Goal: Task Accomplishment & Management: Use online tool/utility

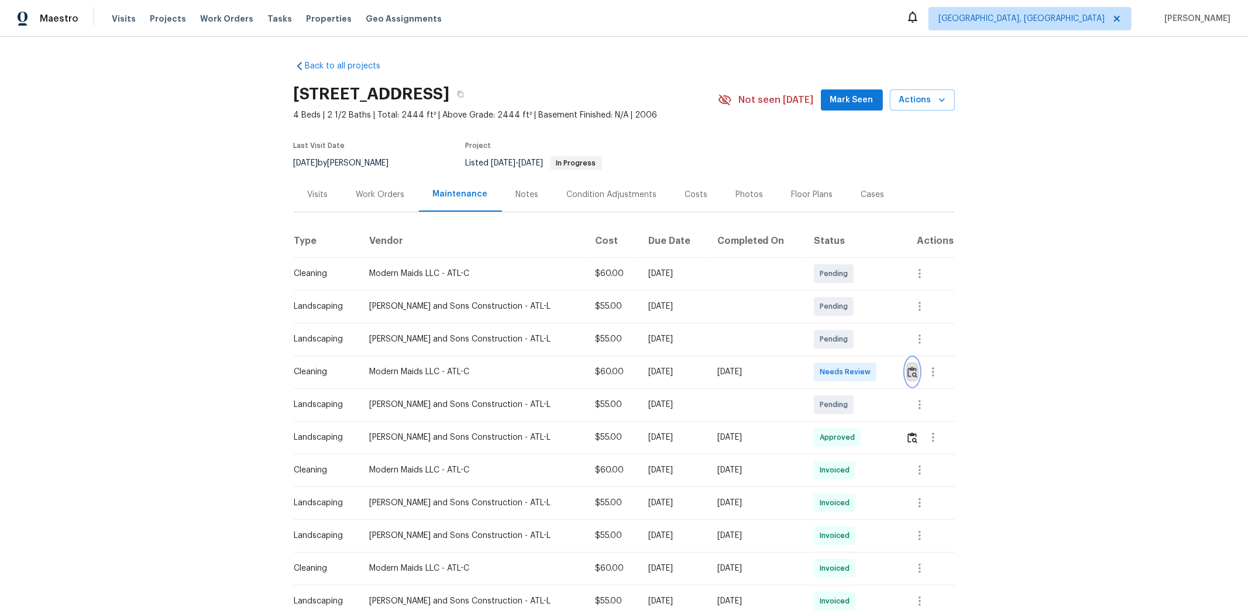
click at [887, 372] on img "button" at bounding box center [912, 372] width 10 height 11
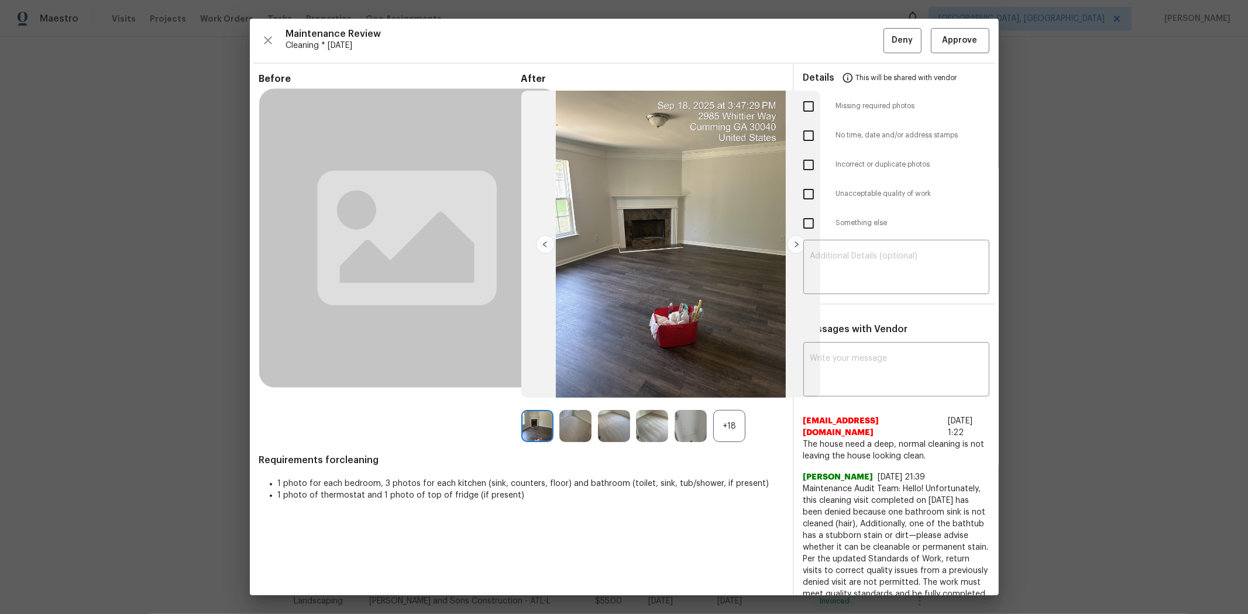
click at [800, 108] on input "checkbox" at bounding box center [808, 106] width 25 height 25
checkbox input "true"
click at [874, 271] on textarea at bounding box center [896, 268] width 172 height 33
paste textarea "Maintenance Audit Team: Hello! Unfortunately, this cleaning visit completed on …"
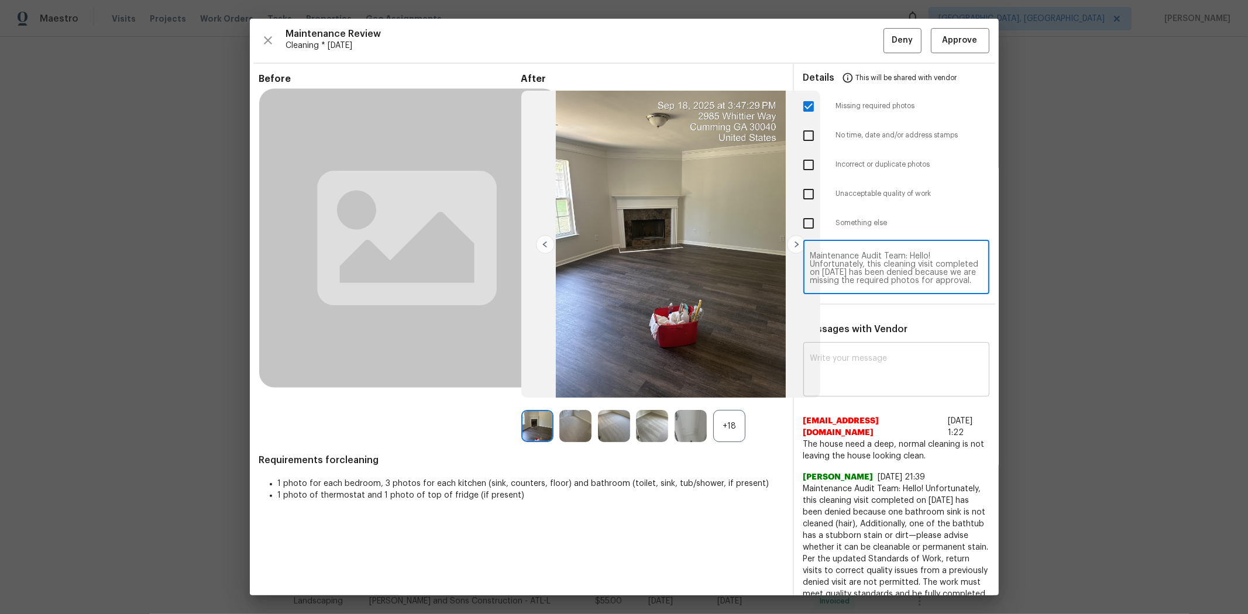
type textarea "Maintenance Audit Team: Hello! Unfortunately, this cleaning visit completed on …"
click at [868, 357] on textarea at bounding box center [896, 371] width 172 height 33
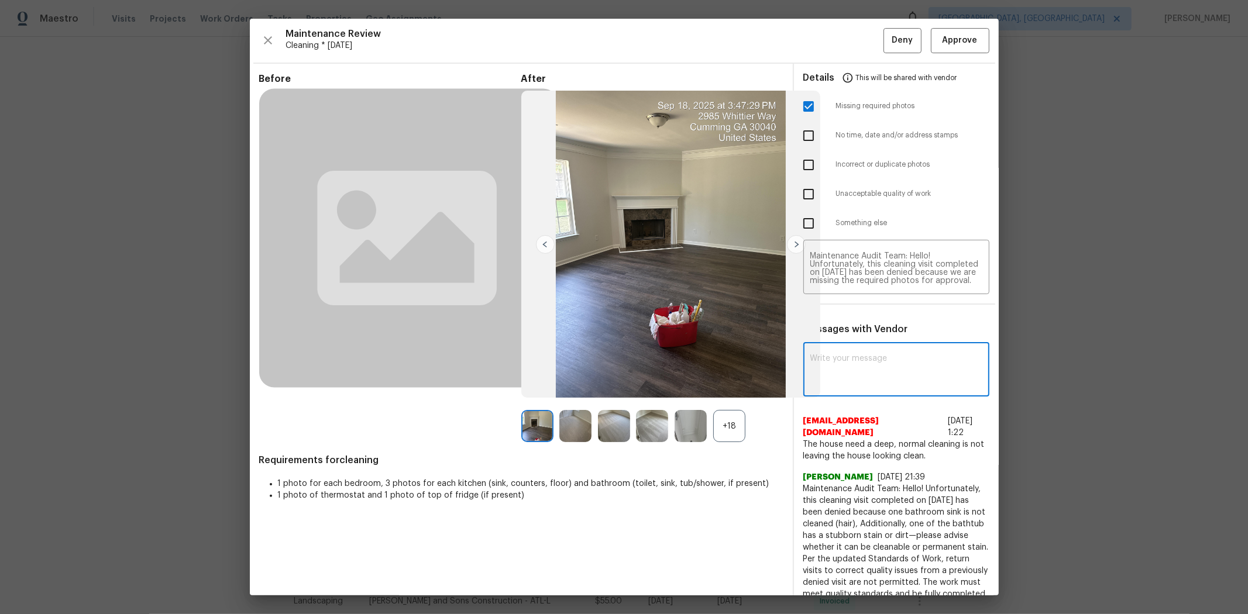
paste textarea "Maintenance Audit Team: Hello! Unfortunately, this cleaning visit completed on …"
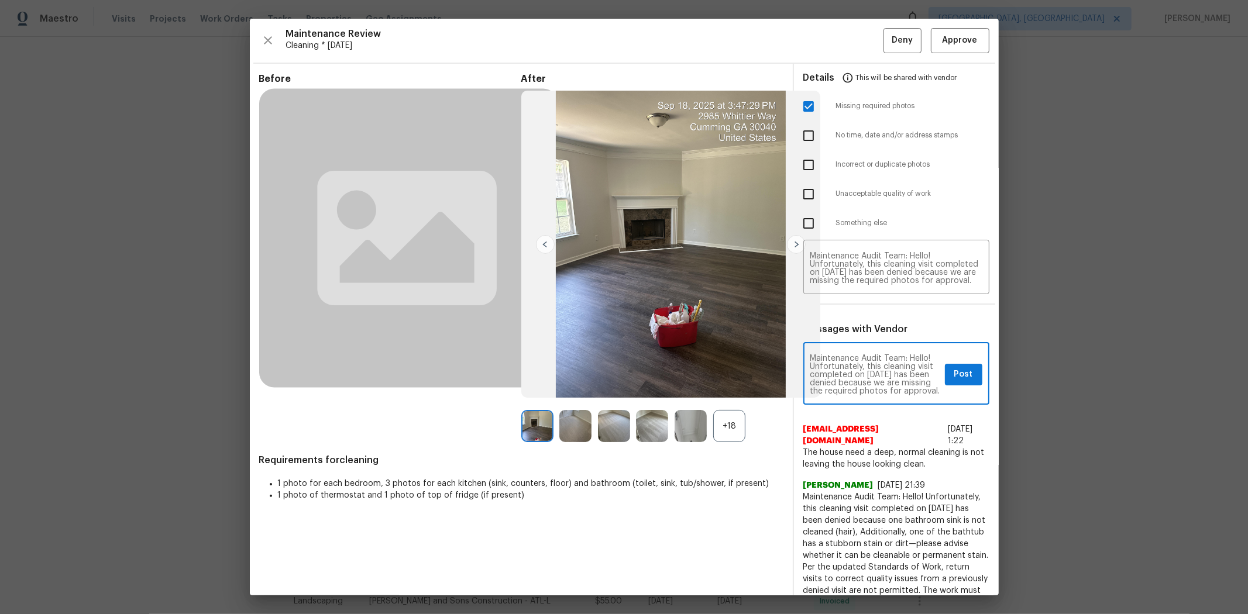
click at [880, 381] on textarea "Maintenance Audit Team: Hello! Unfortunately, this cleaning visit completed on …" at bounding box center [875, 375] width 130 height 41
click at [875, 384] on textarea "Maintenance Audit Team: Hello! Unfortunately, this cleaning visit completed on …" at bounding box center [875, 375] width 130 height 41
type textarea "Maintenance Audit Team: Hello! Unfortunately, this cleaning visit completed on …"
click at [887, 377] on span "Post" at bounding box center [963, 374] width 19 height 15
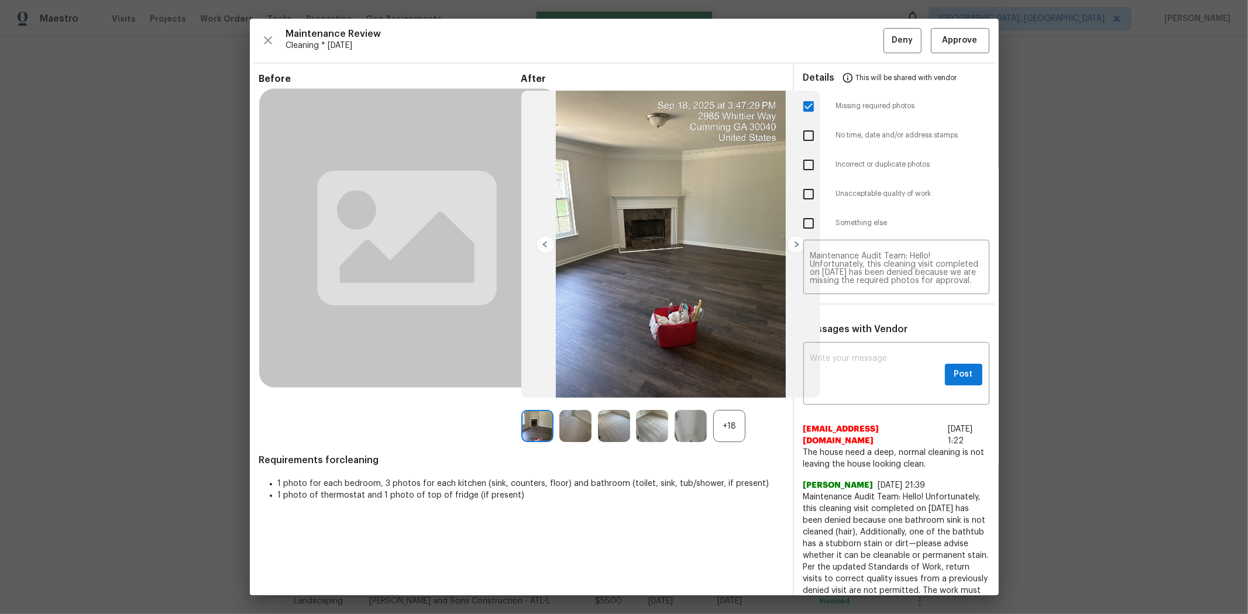
scroll to position [0, 0]
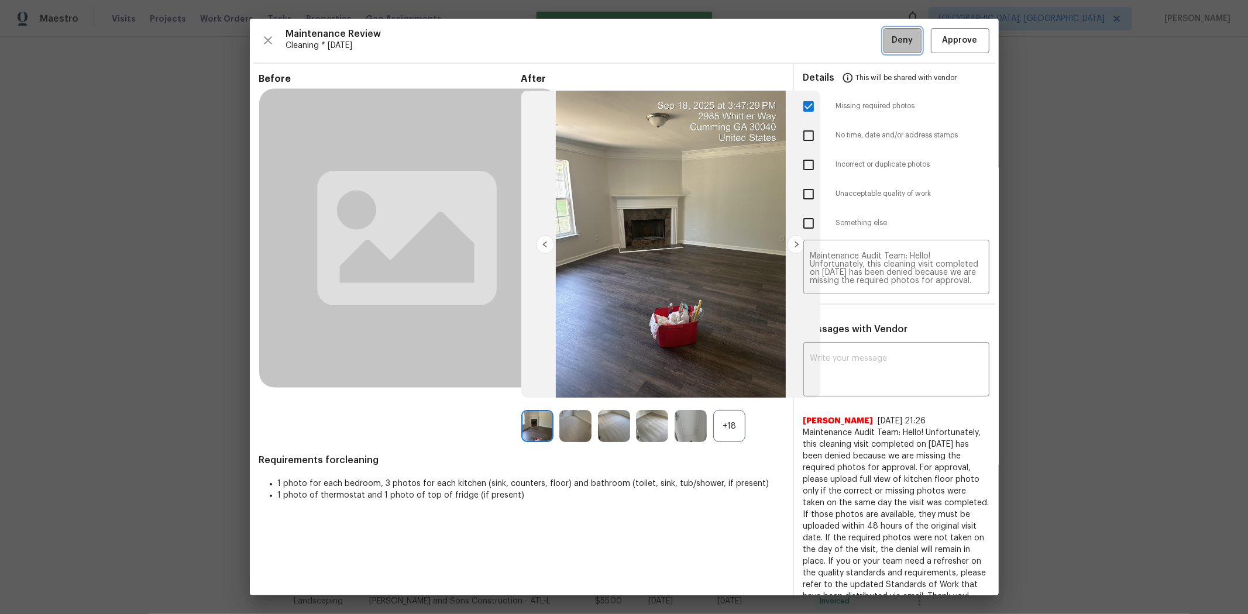
click at [887, 42] on span "Deny" at bounding box center [902, 40] width 21 height 15
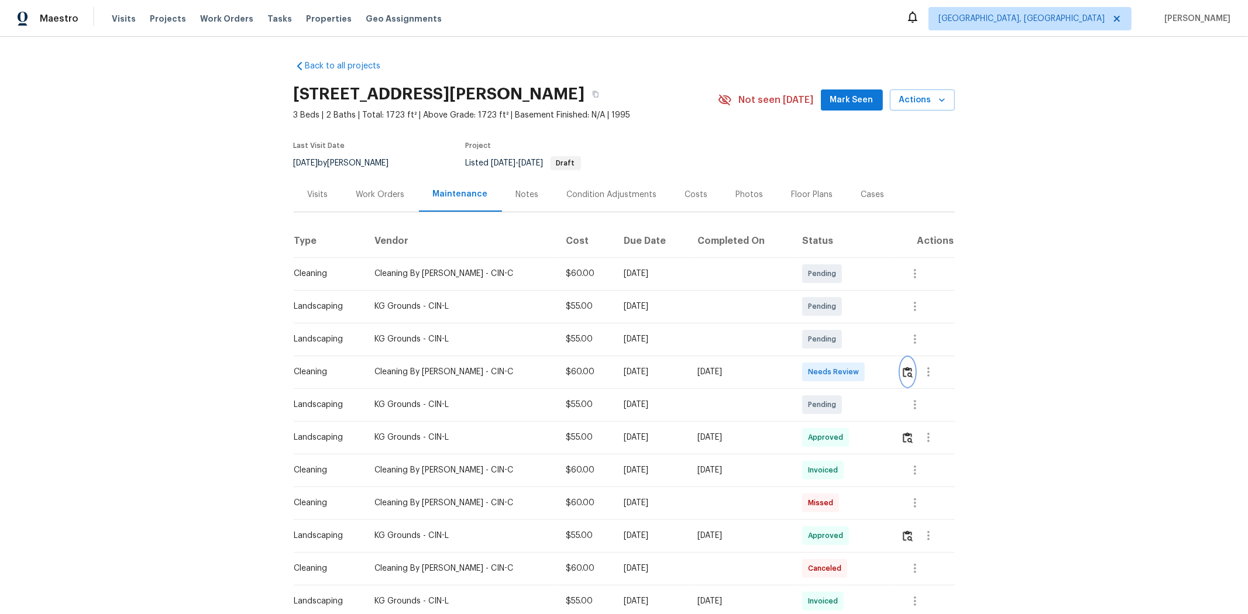
click at [887, 375] on img "button" at bounding box center [908, 372] width 10 height 11
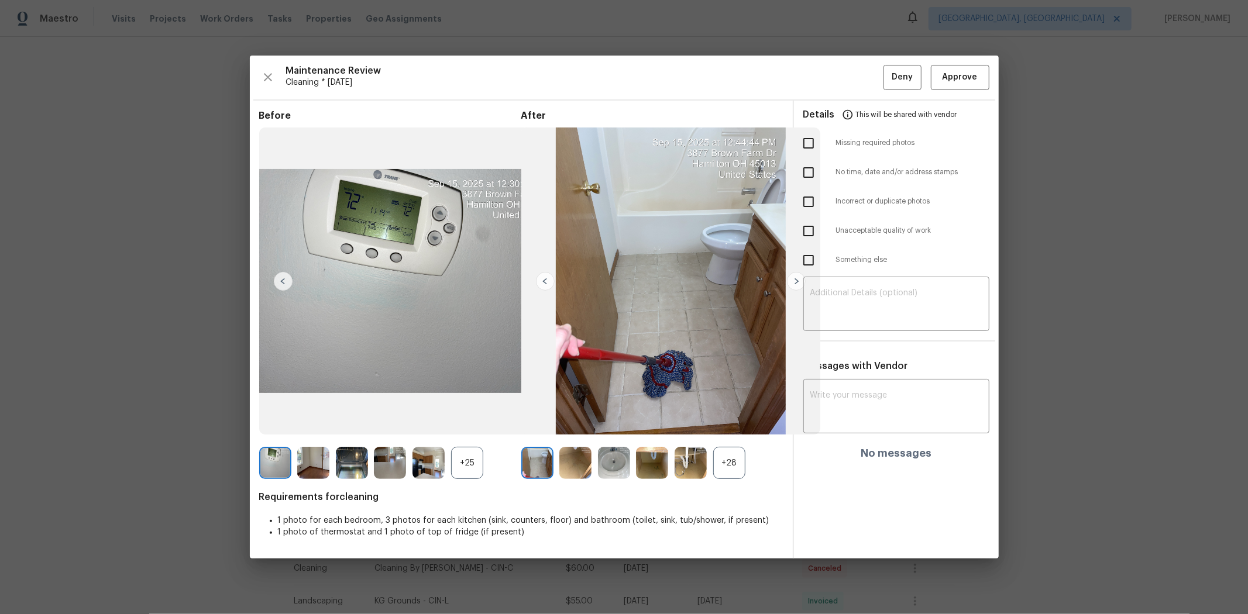
click at [887, 90] on div "Maintenance Review Cleaning * Fri, Sep 19 Deny Approve Before +25 After +28 Req…" at bounding box center [624, 307] width 749 height 503
drag, startPoint x: 974, startPoint y: 81, endPoint x: 959, endPoint y: 84, distance: 14.5
click at [887, 80] on span "Approve" at bounding box center [960, 77] width 35 height 15
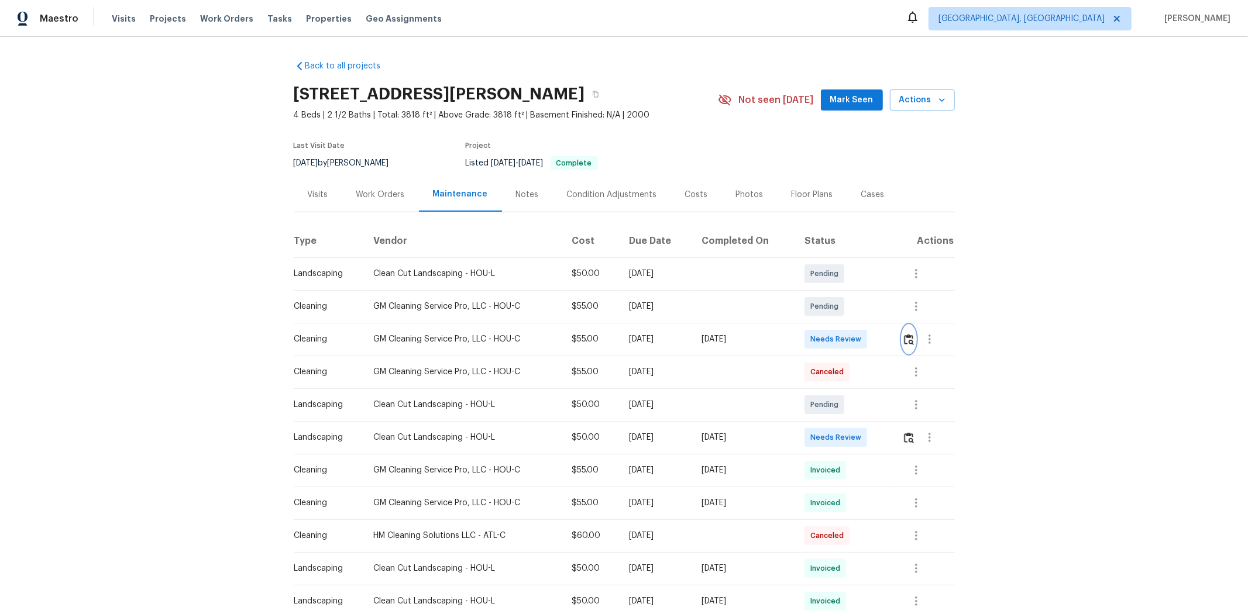
click at [887, 339] on img "button" at bounding box center [909, 339] width 10 height 11
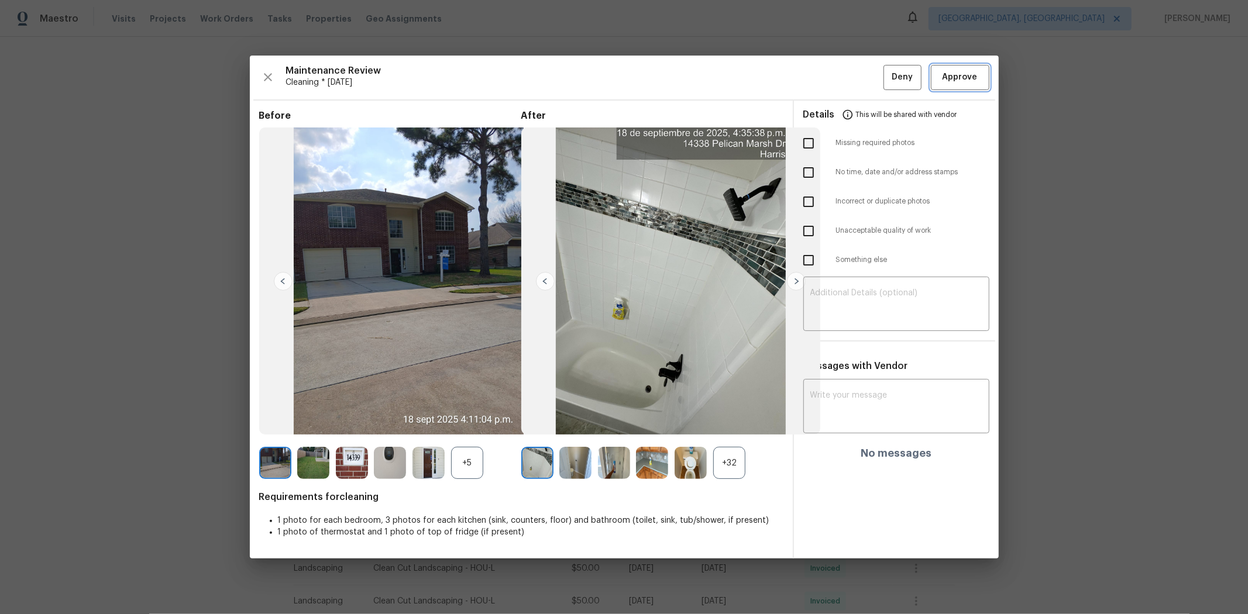
click at [887, 87] on button "Approve" at bounding box center [960, 77] width 59 height 25
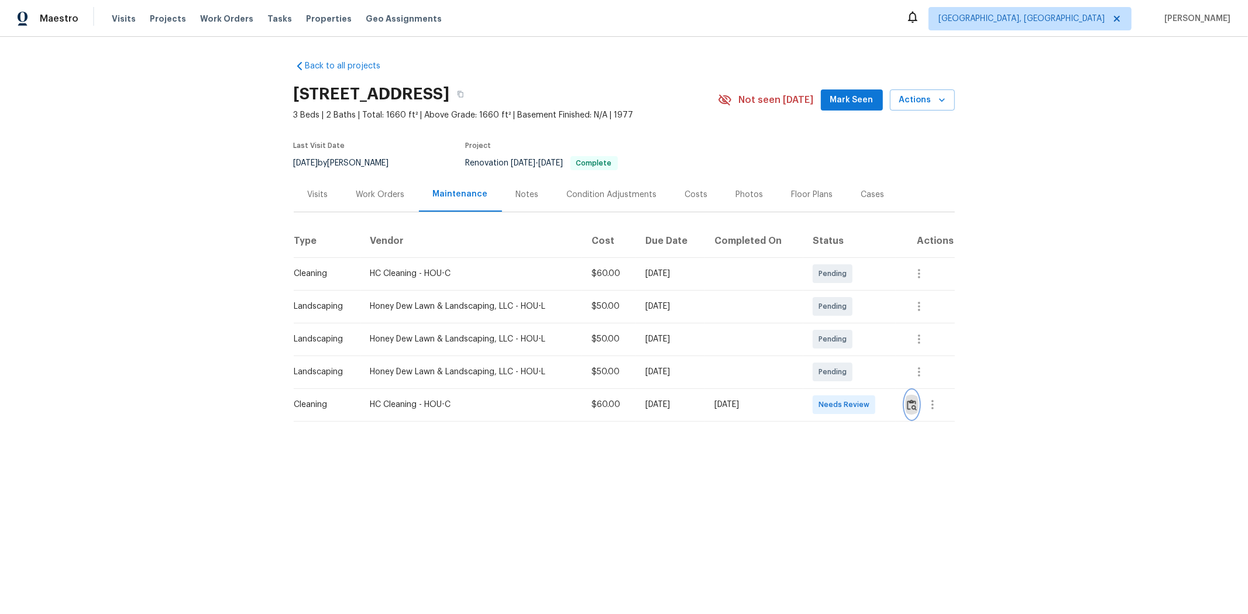
click at [887, 404] on img "button" at bounding box center [912, 405] width 10 height 11
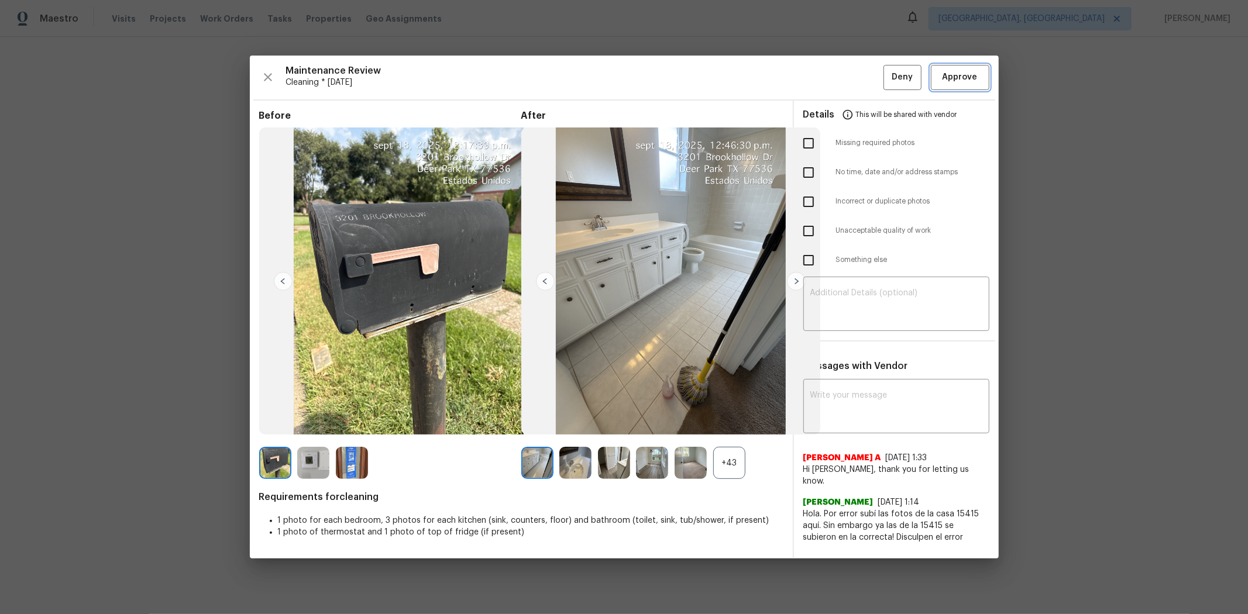
click at [887, 76] on span "Approve" at bounding box center [960, 77] width 35 height 15
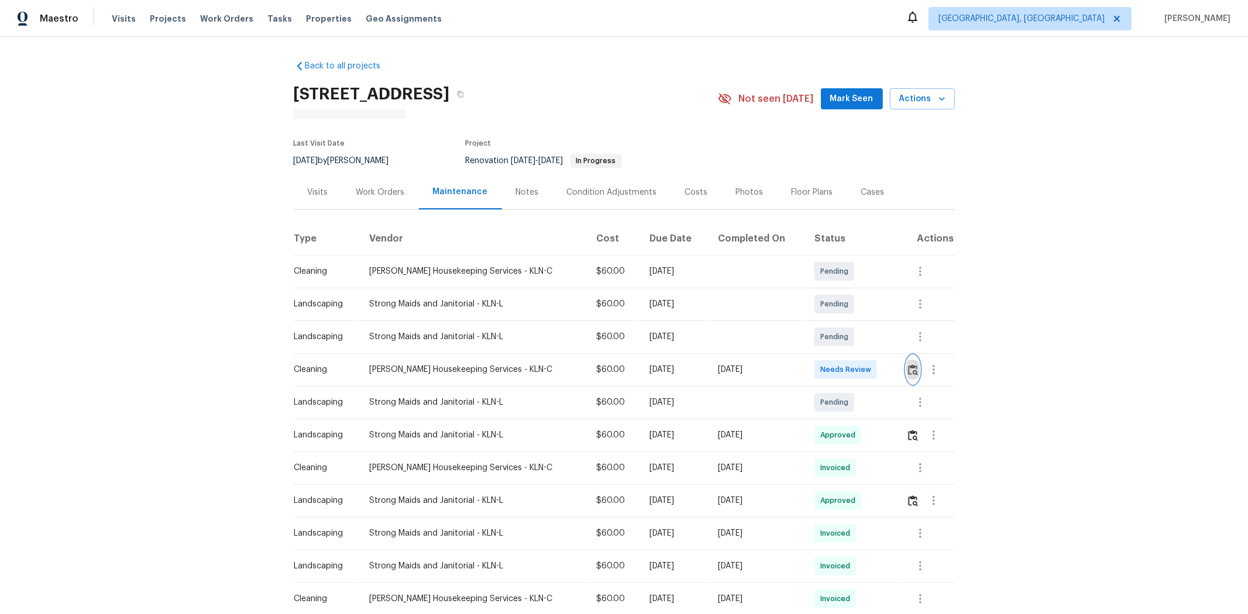
click at [887, 366] on img "button" at bounding box center [913, 369] width 10 height 11
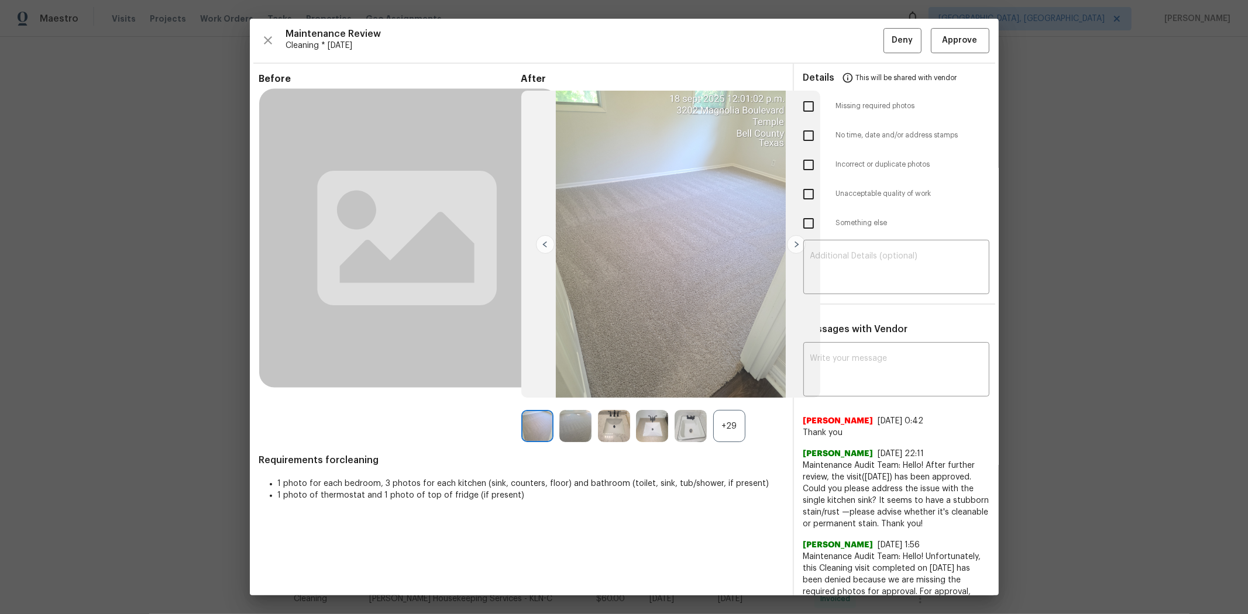
click at [802, 108] on input "checkbox" at bounding box center [808, 106] width 25 height 25
checkbox input "true"
click at [873, 262] on textarea at bounding box center [896, 268] width 172 height 33
paste textarea "Maintenance Audit Team: Hello! Unfortunately, this cleaning visit completed on …"
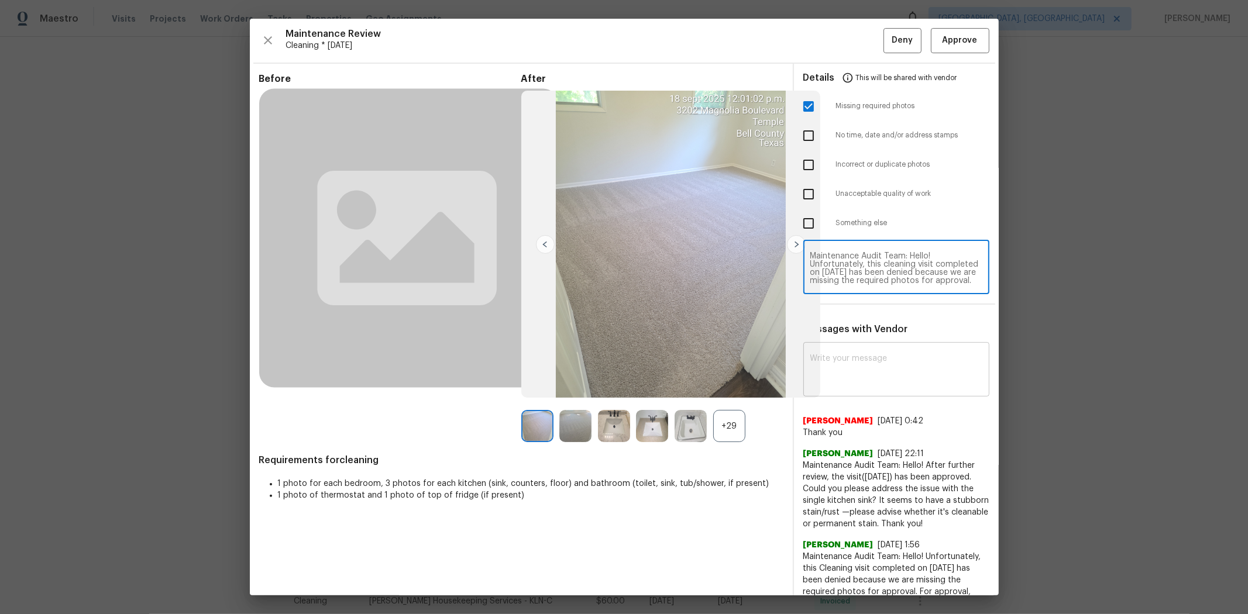
type textarea "Maintenance Audit Team: Hello! Unfortunately, this cleaning visit completed on …"
click at [861, 362] on textarea at bounding box center [896, 371] width 172 height 33
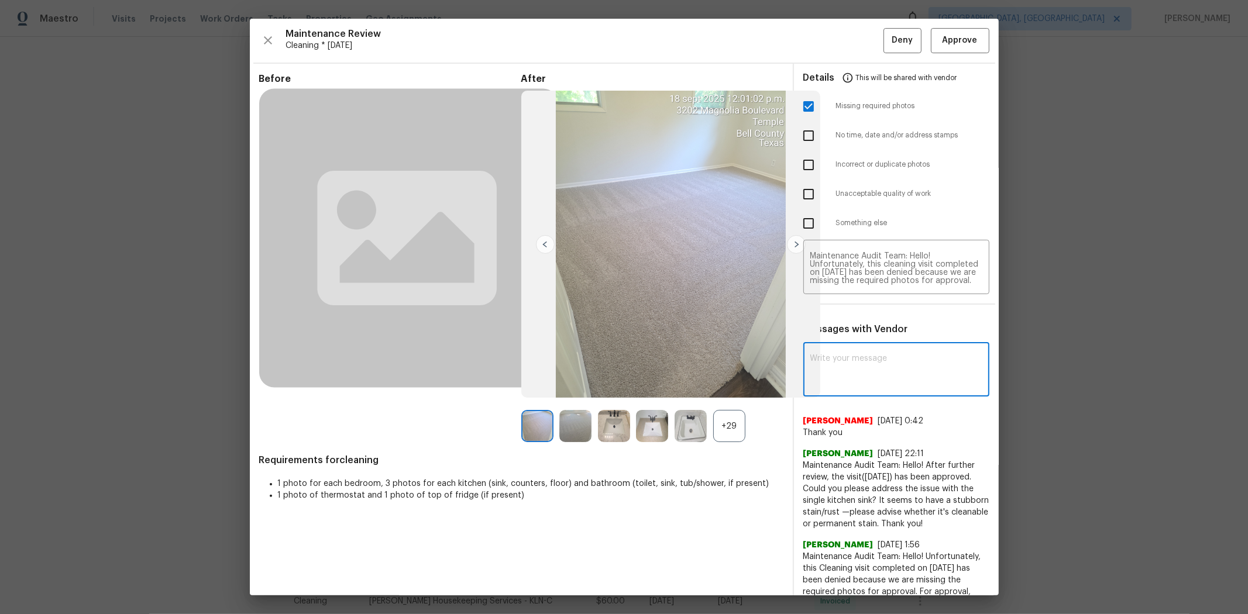
paste textarea "Maintenance Audit Team: Hello! Unfortunately, this cleaning visit completed on …"
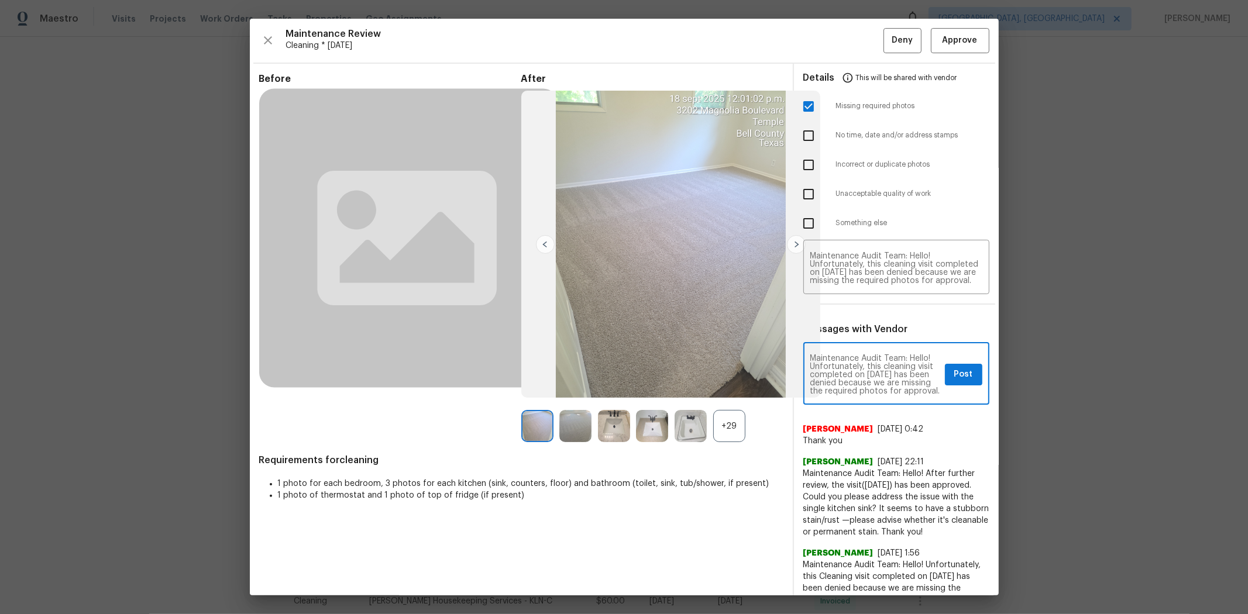
scroll to position [164, 0]
type textarea "Maintenance Audit Team: Hello! Unfortunately, this cleaning visit completed on …"
click at [887, 373] on span "Post" at bounding box center [963, 374] width 19 height 15
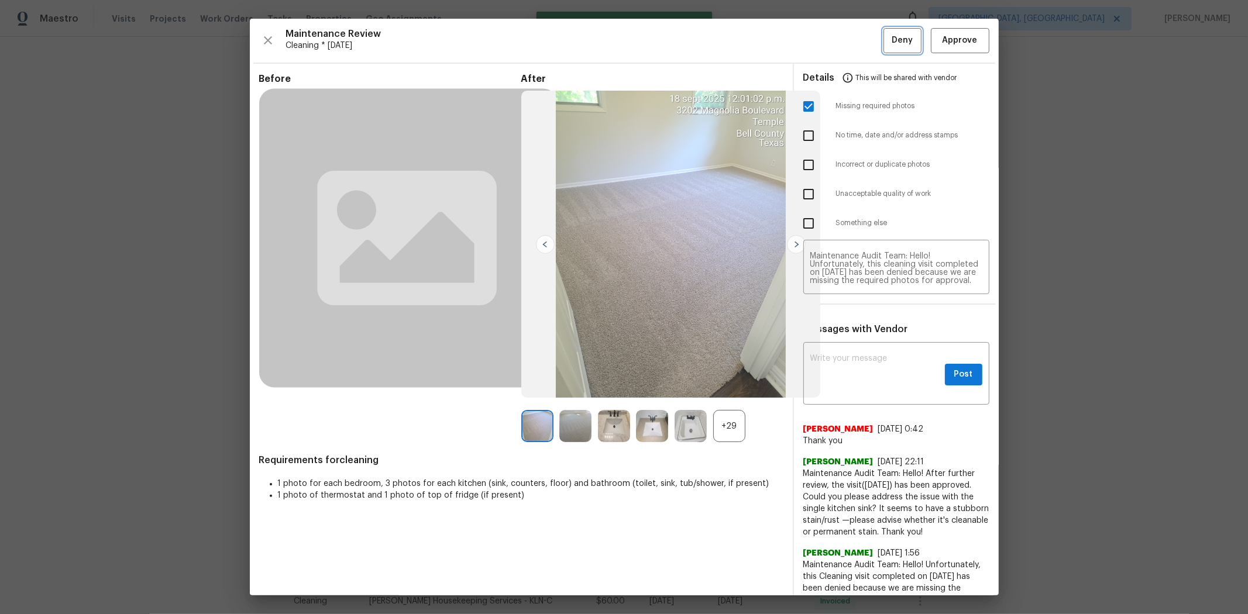
click at [887, 36] on span "Deny" at bounding box center [902, 40] width 21 height 15
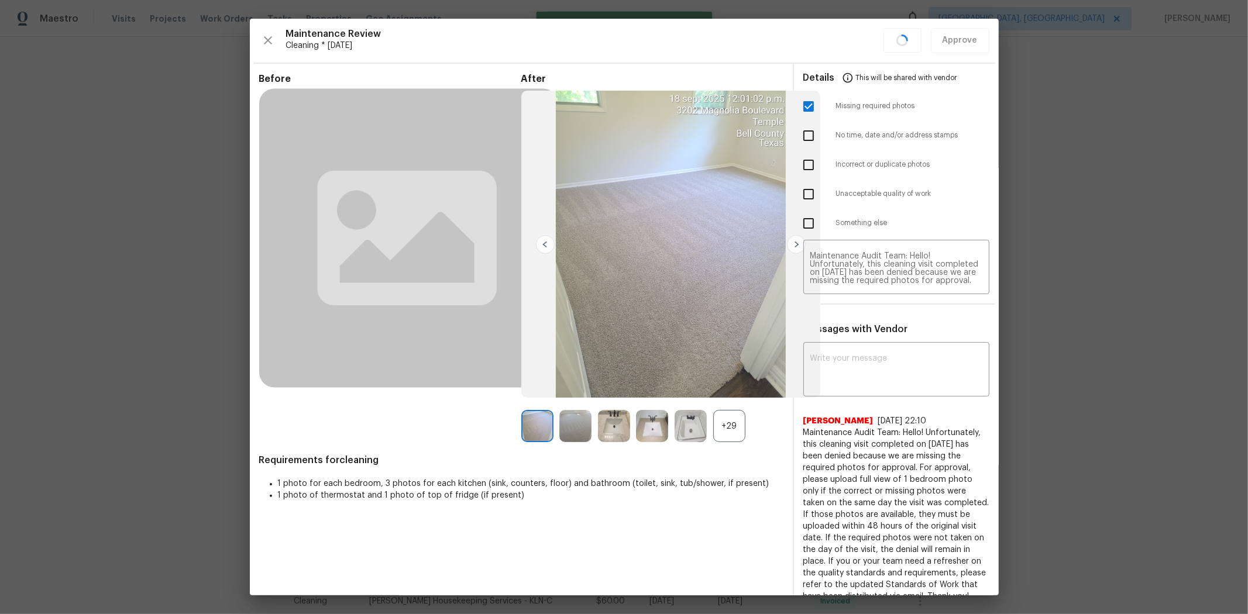
scroll to position [0, 0]
